Goal: Browse casually: Explore the website without a specific task or goal

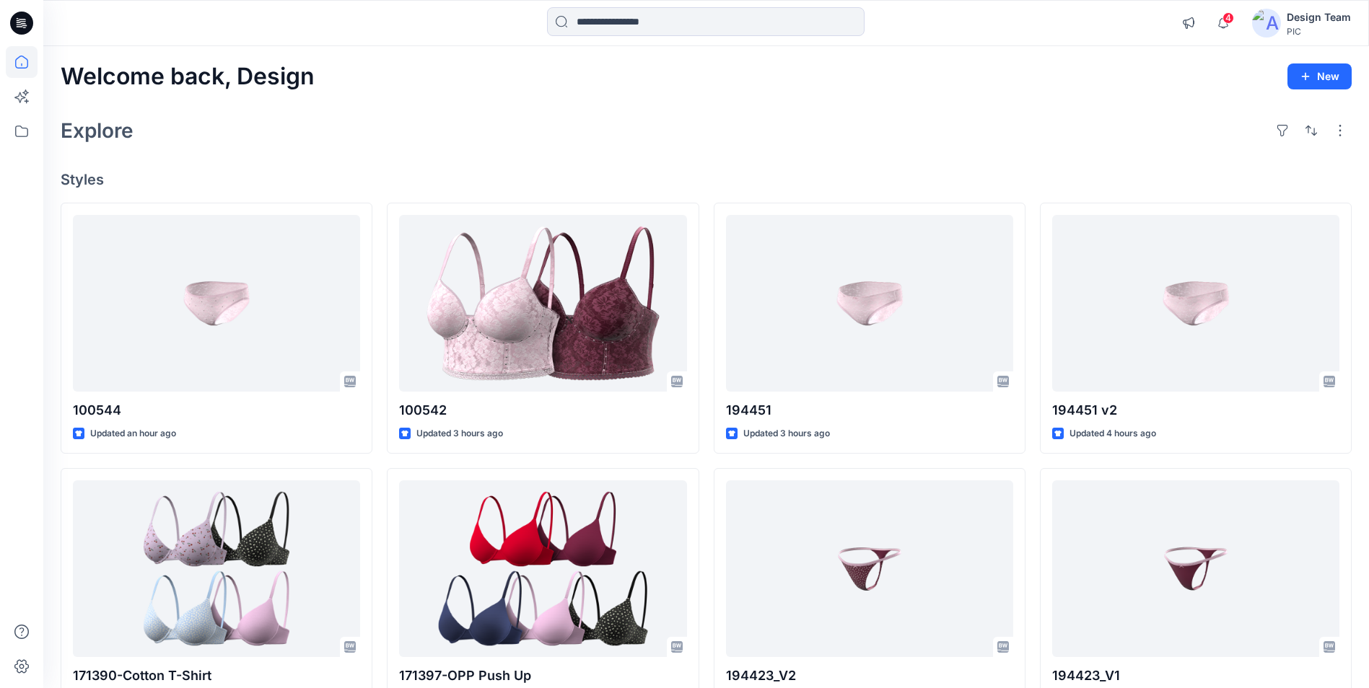
scroll to position [3549, 0]
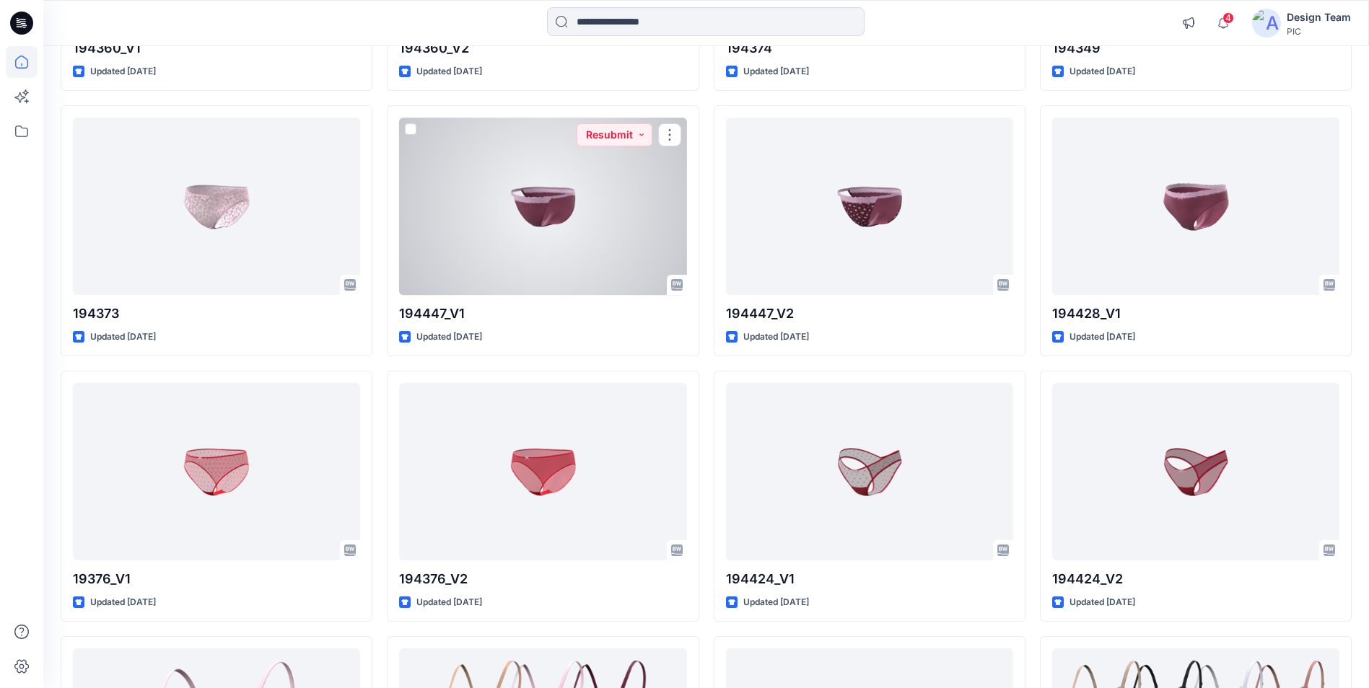
click at [535, 198] on div at bounding box center [542, 206] width 287 height 177
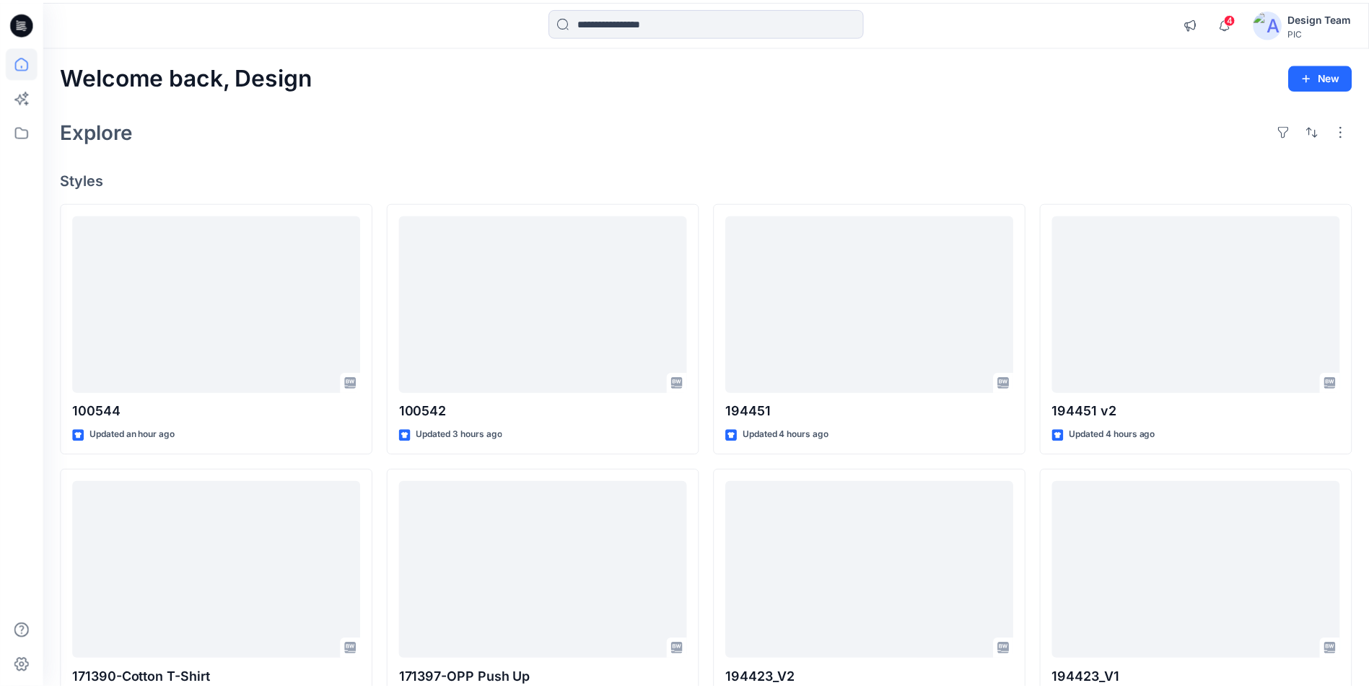
scroll to position [3549, 0]
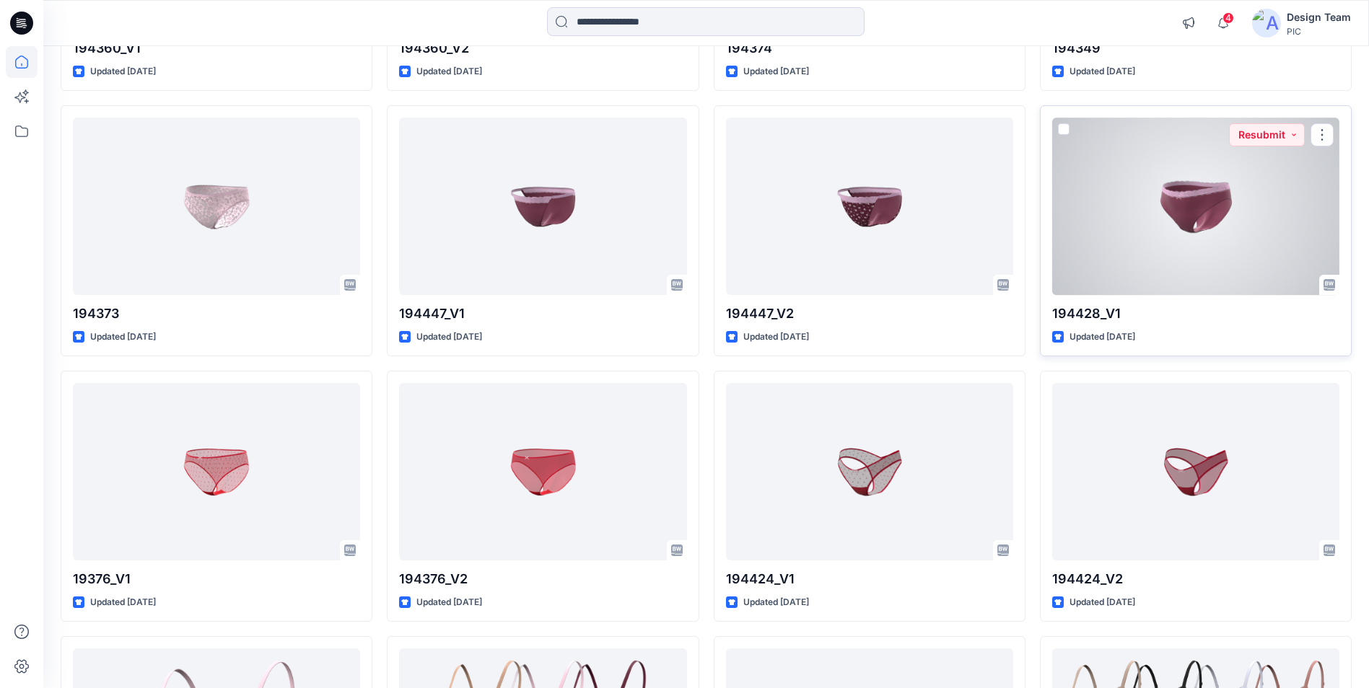
click at [1152, 204] on div at bounding box center [1195, 206] width 287 height 177
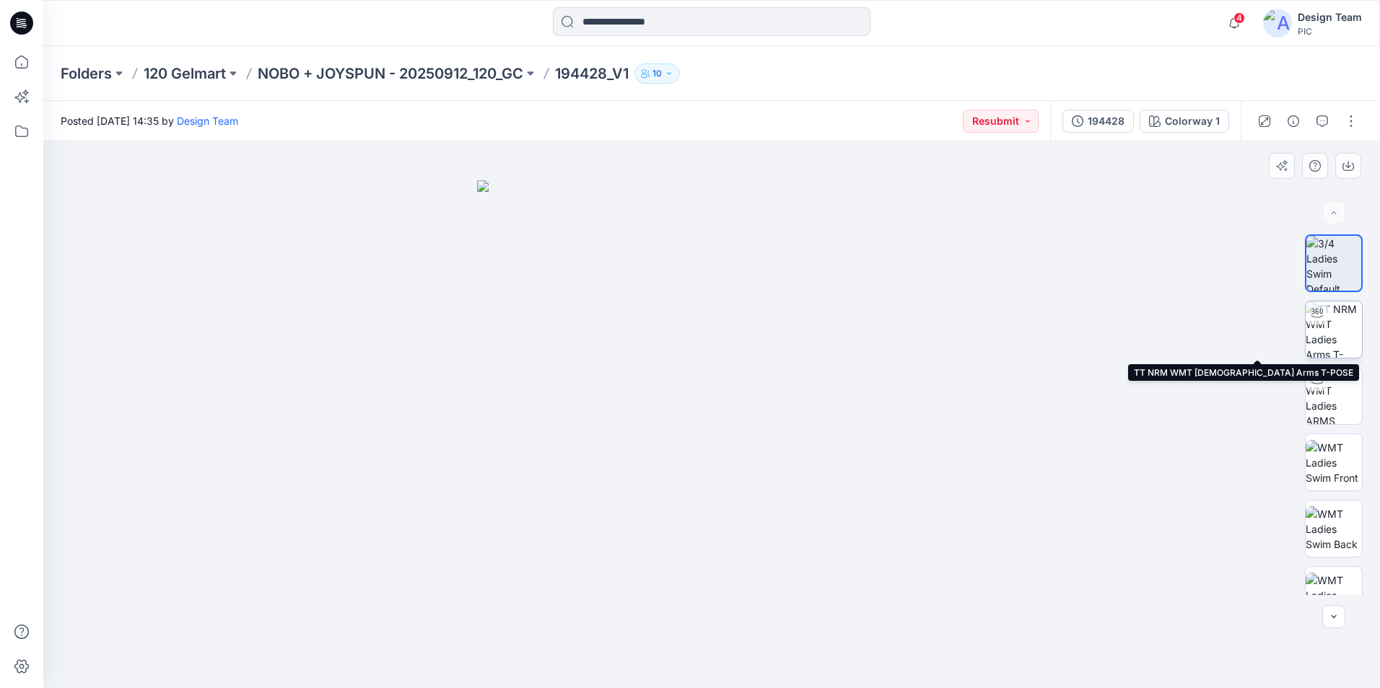
click at [1320, 333] on img at bounding box center [1333, 330] width 56 height 56
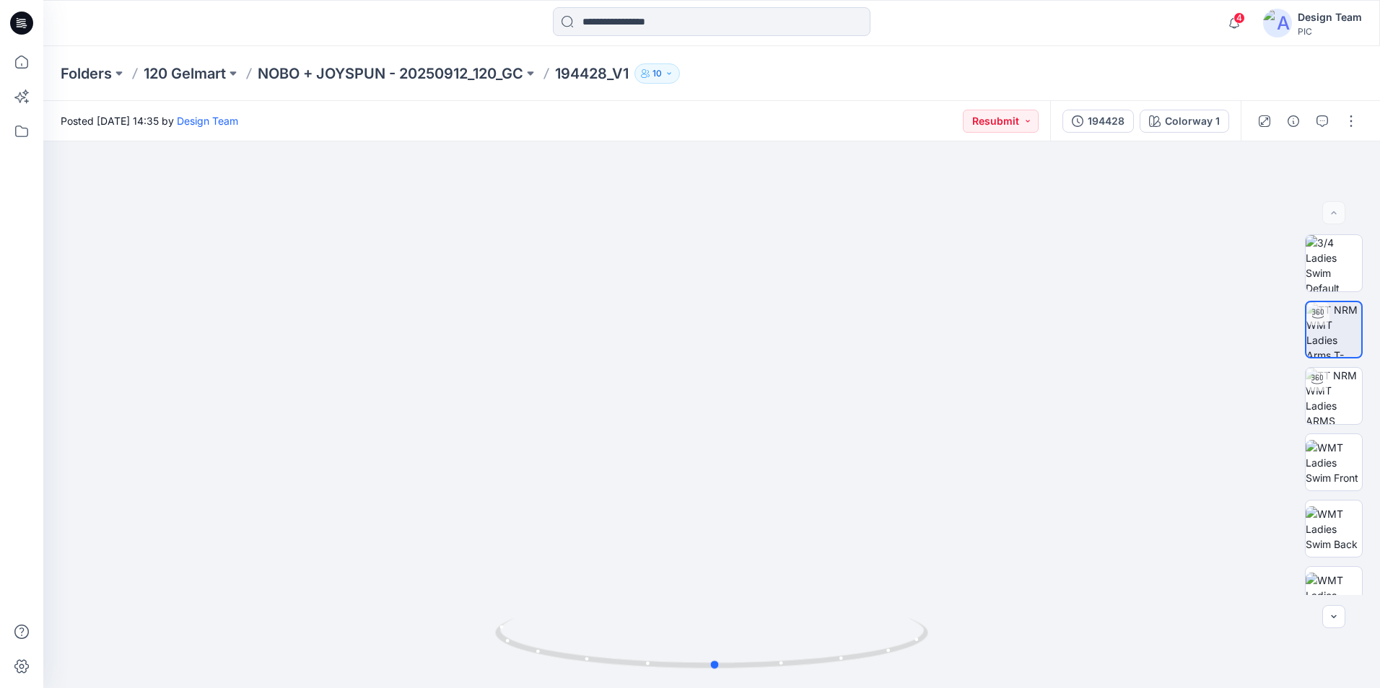
drag, startPoint x: 715, startPoint y: 671, endPoint x: 719, endPoint y: 719, distance: 48.5
click at [719, 688] on html "4 Notifications RO [PERSON_NAME] commented on 194376_V1 View Style 1 hours ago …" at bounding box center [690, 344] width 1380 height 688
